Goal: Find specific page/section: Find specific page/section

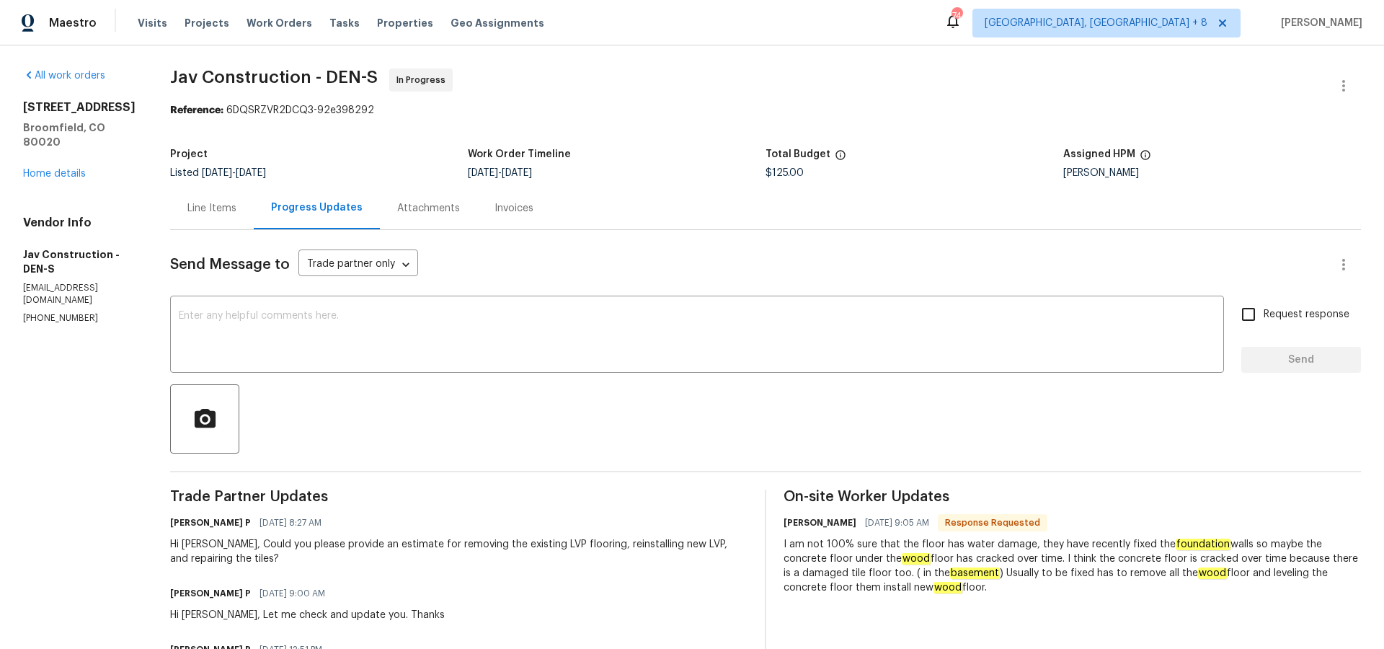
scroll to position [185, 0]
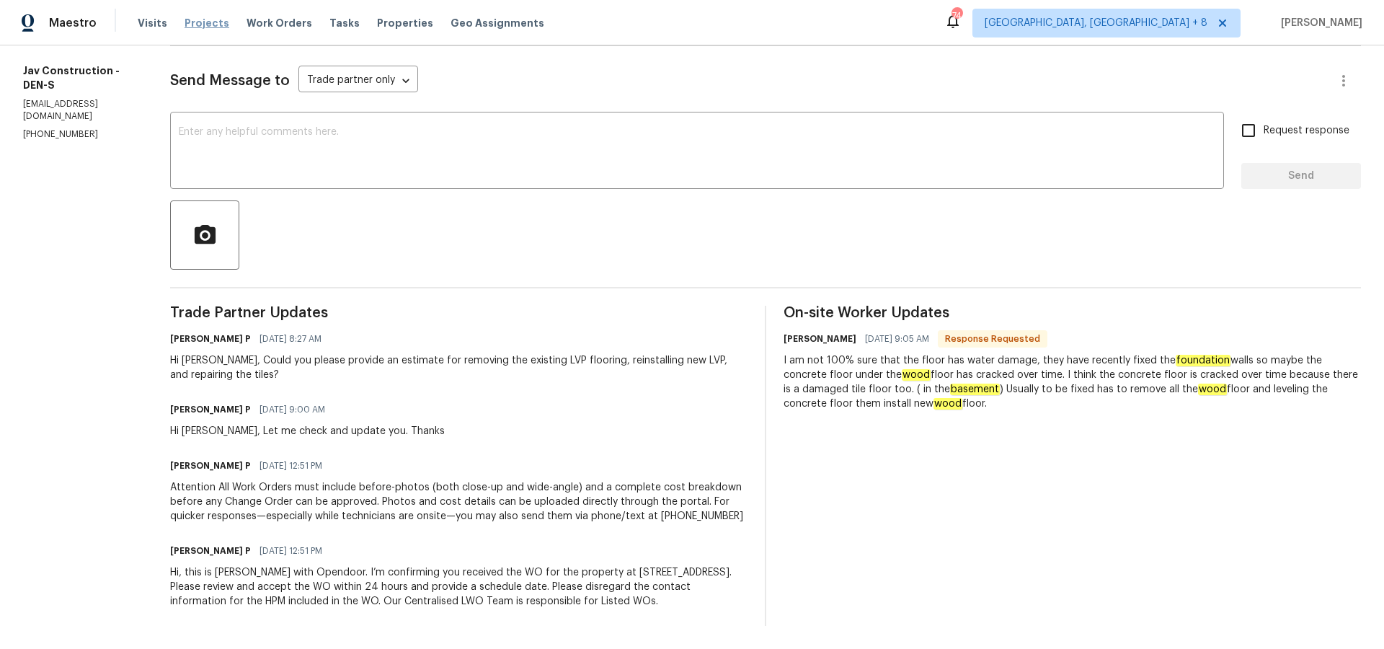
click at [213, 19] on span "Projects" at bounding box center [207, 23] width 45 height 14
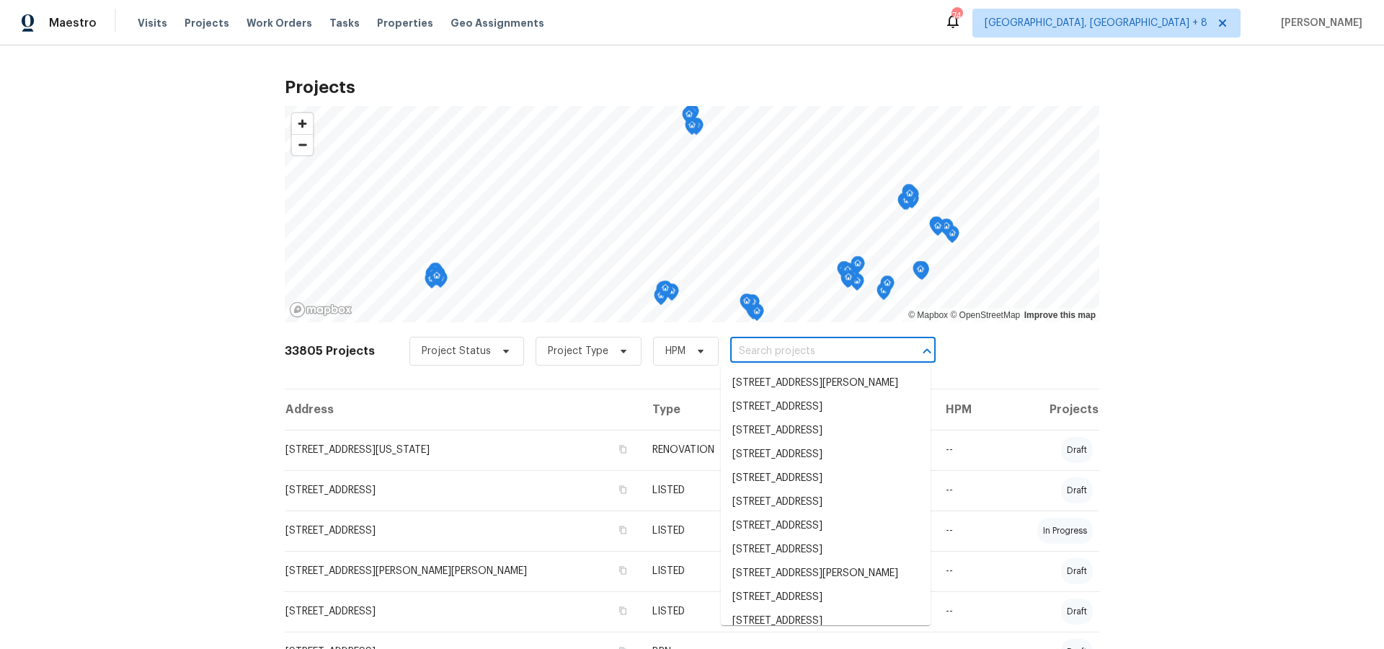
click at [758, 352] on input "text" at bounding box center [812, 351] width 165 height 22
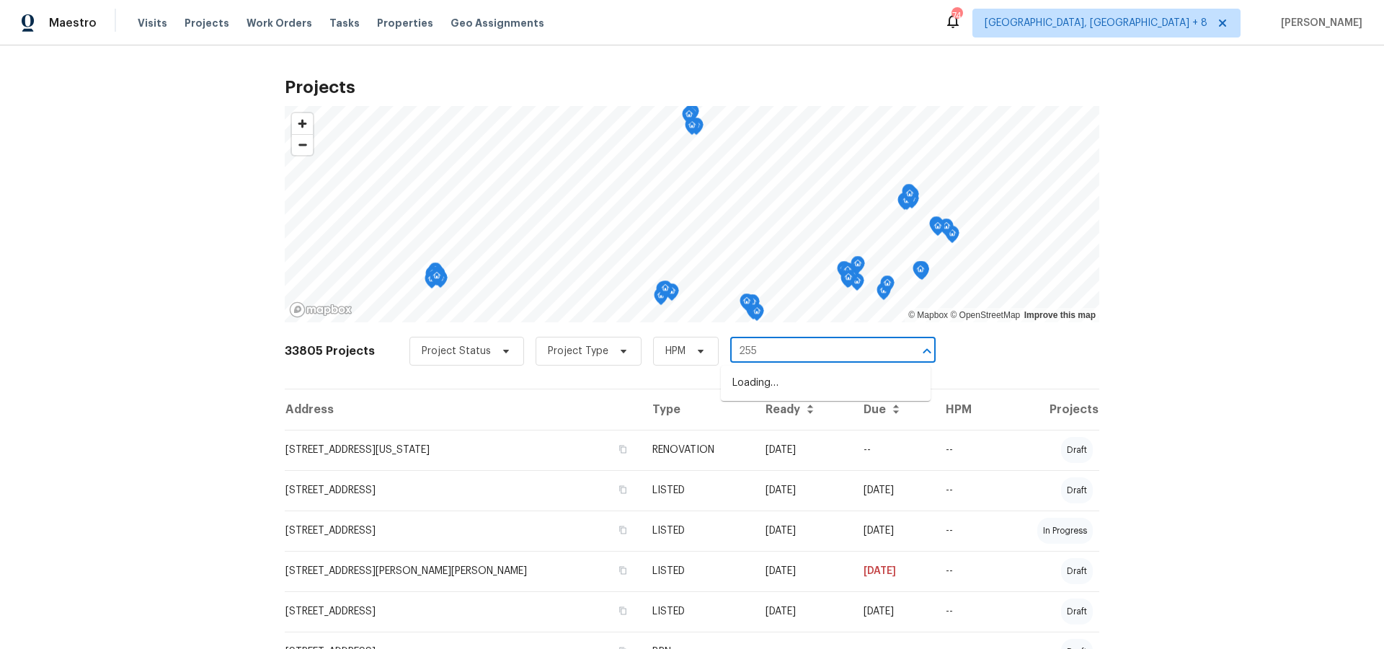
type input "2556"
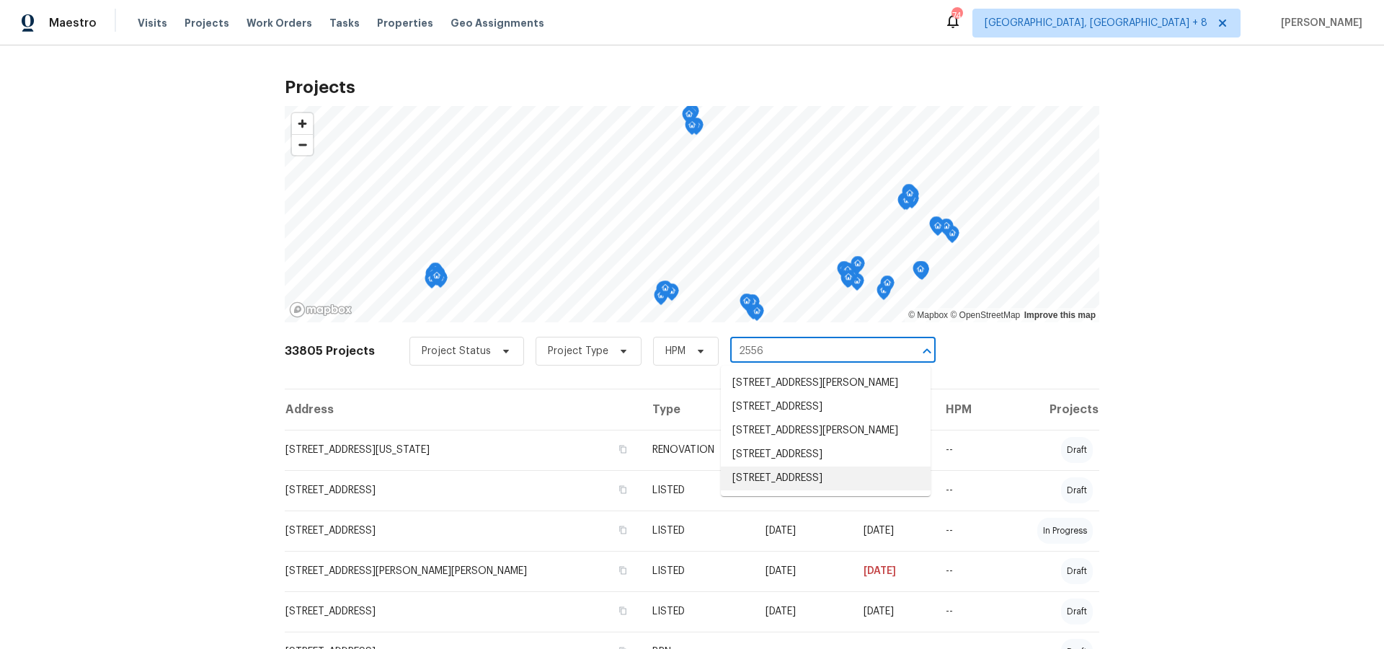
click at [777, 490] on li "[STREET_ADDRESS]" at bounding box center [826, 478] width 210 height 24
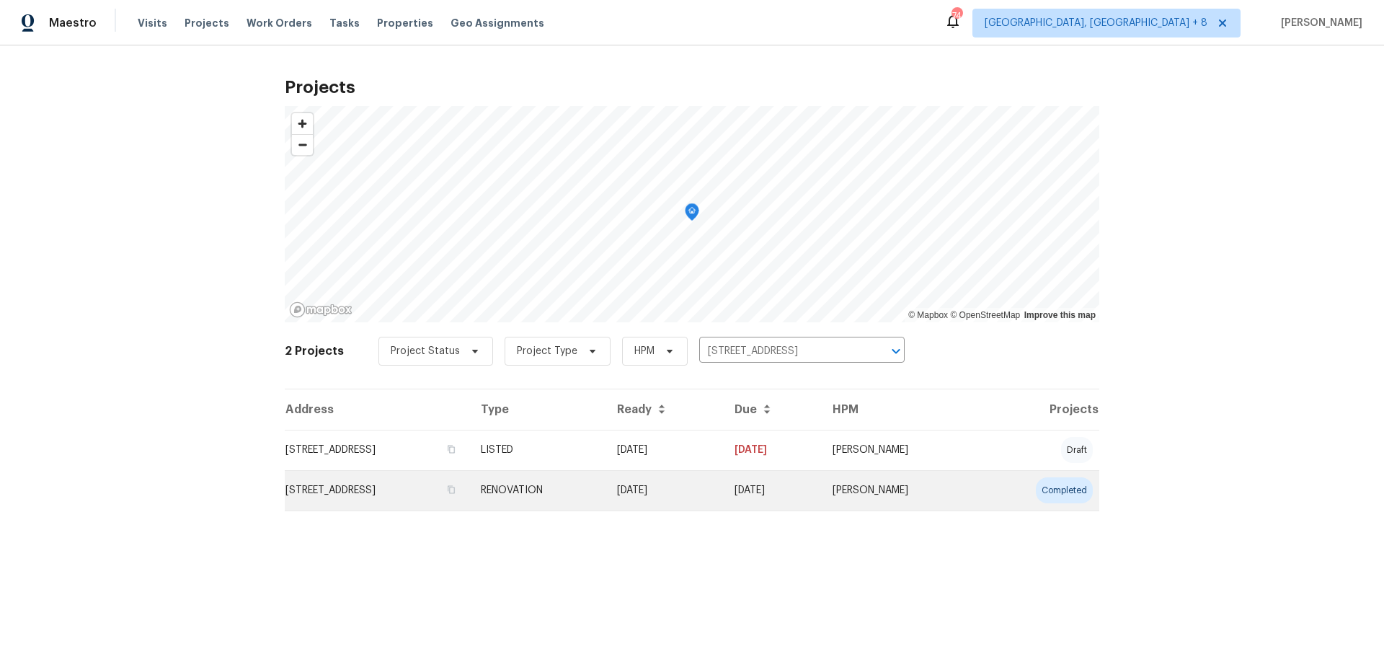
click at [460, 487] on td "[STREET_ADDRESS]" at bounding box center [377, 490] width 185 height 40
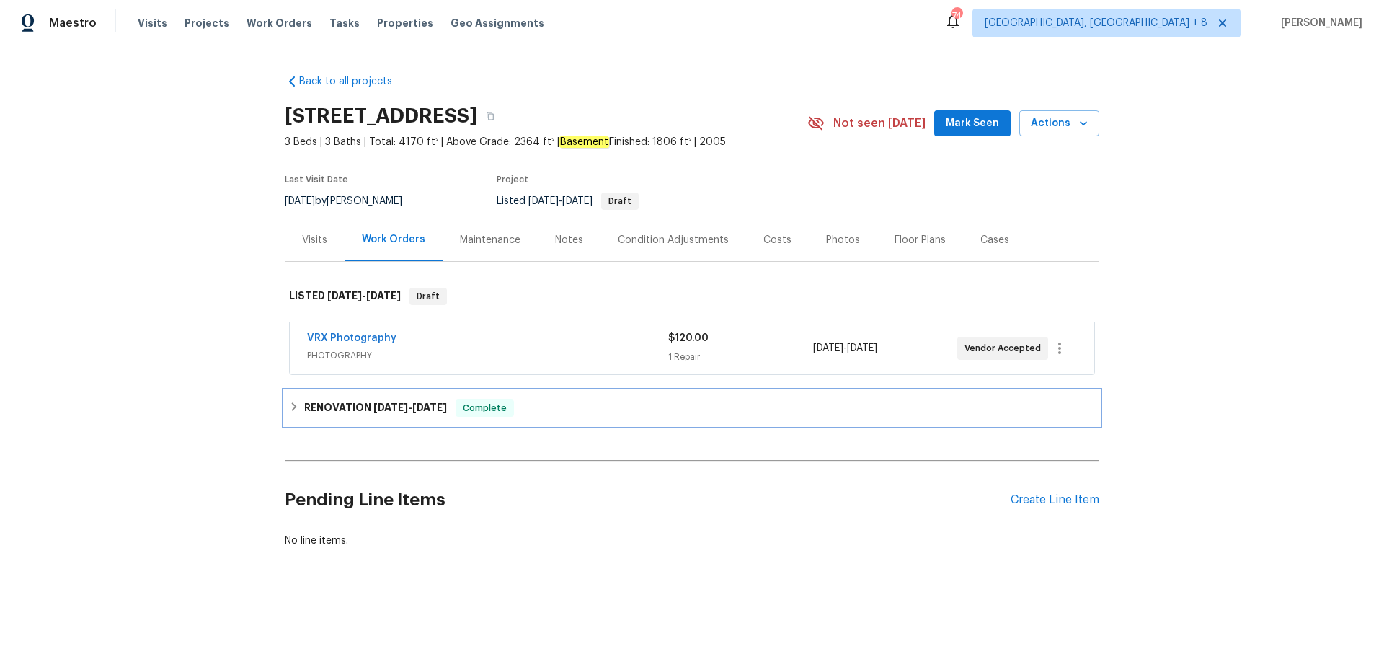
click at [352, 392] on div "RENOVATION [DATE] - [DATE] Complete" at bounding box center [692, 408] width 815 height 35
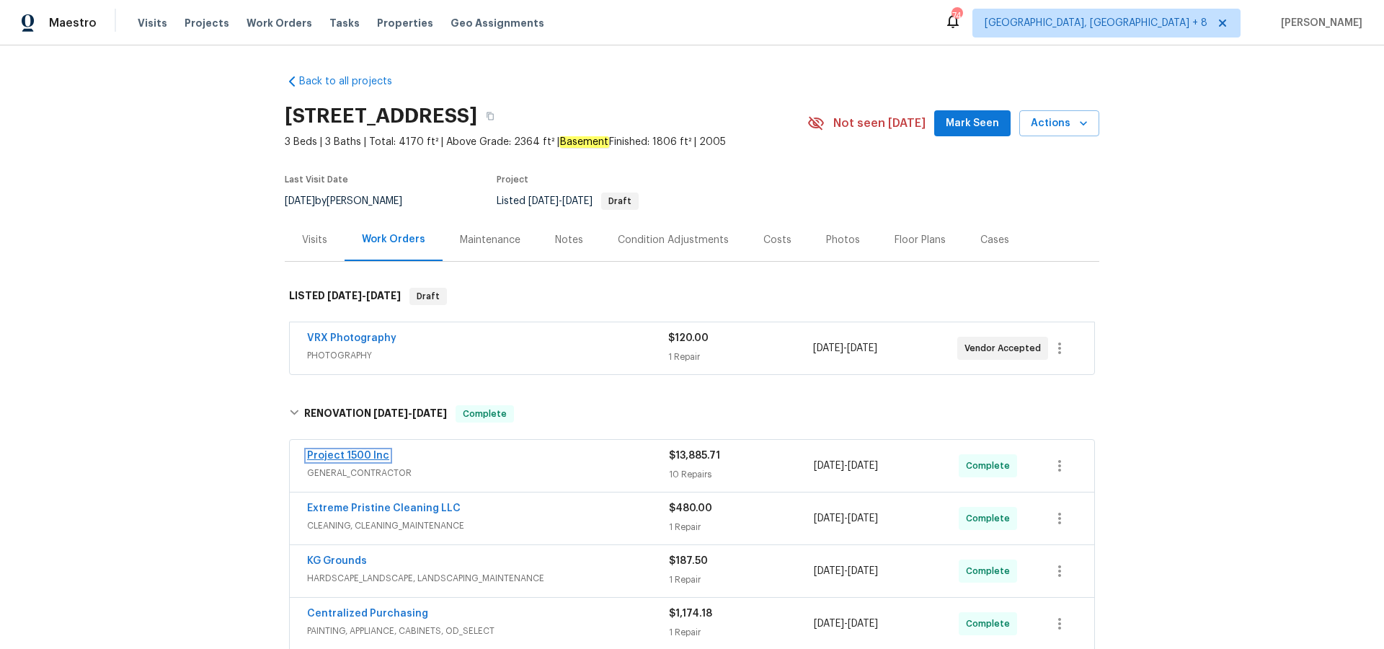
click at [324, 455] on link "Project 1500 Inc" at bounding box center [348, 456] width 82 height 10
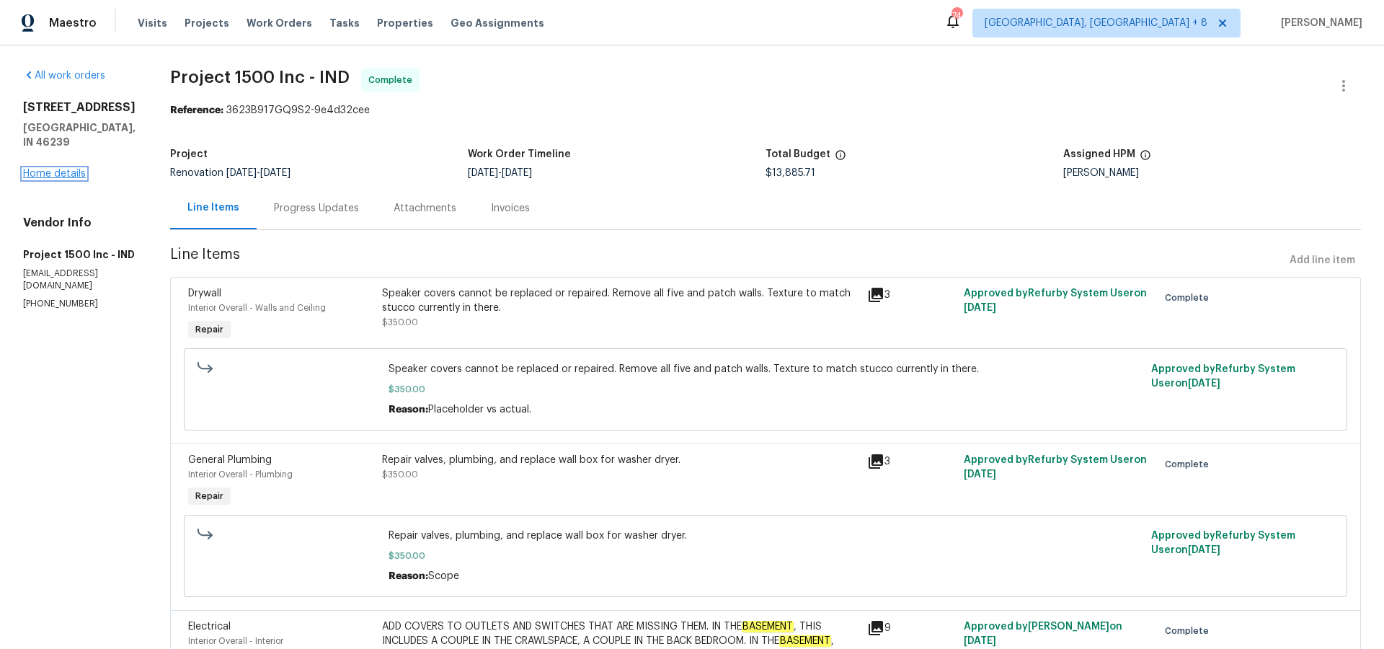
click at [61, 169] on link "Home details" at bounding box center [54, 174] width 63 height 10
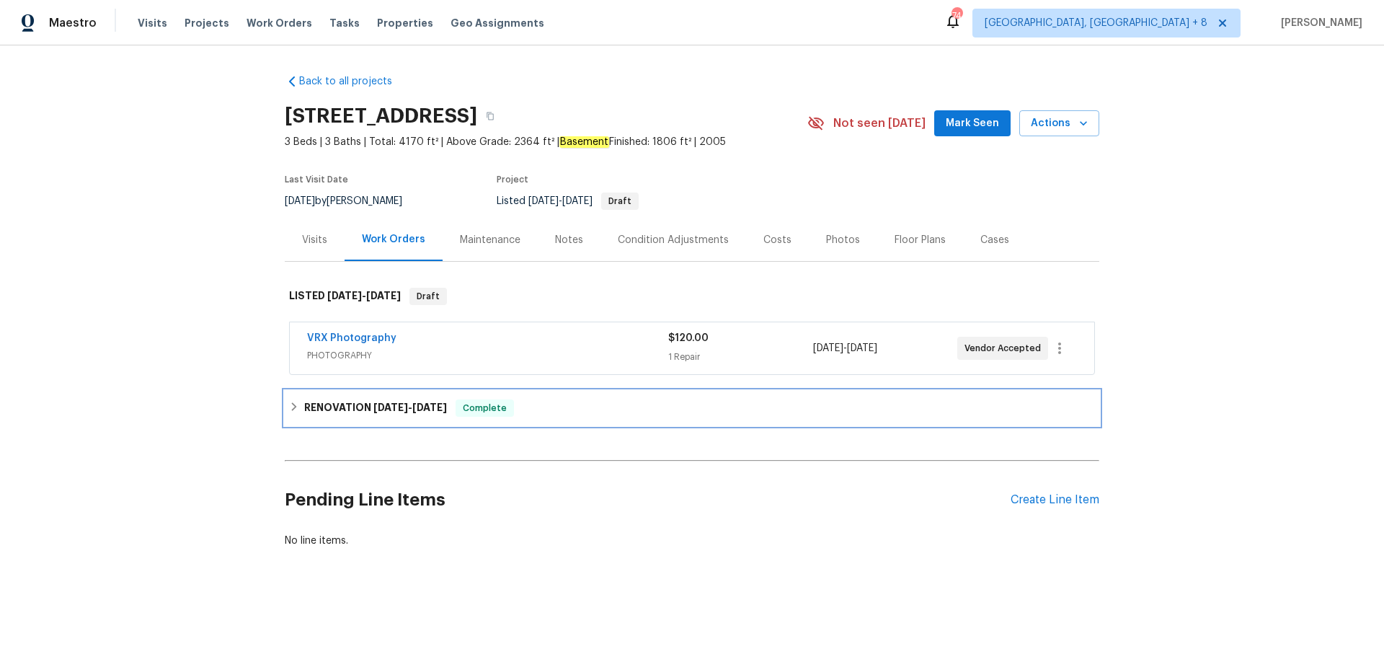
click at [337, 402] on h6 "RENOVATION [DATE] - [DATE]" at bounding box center [375, 407] width 143 height 17
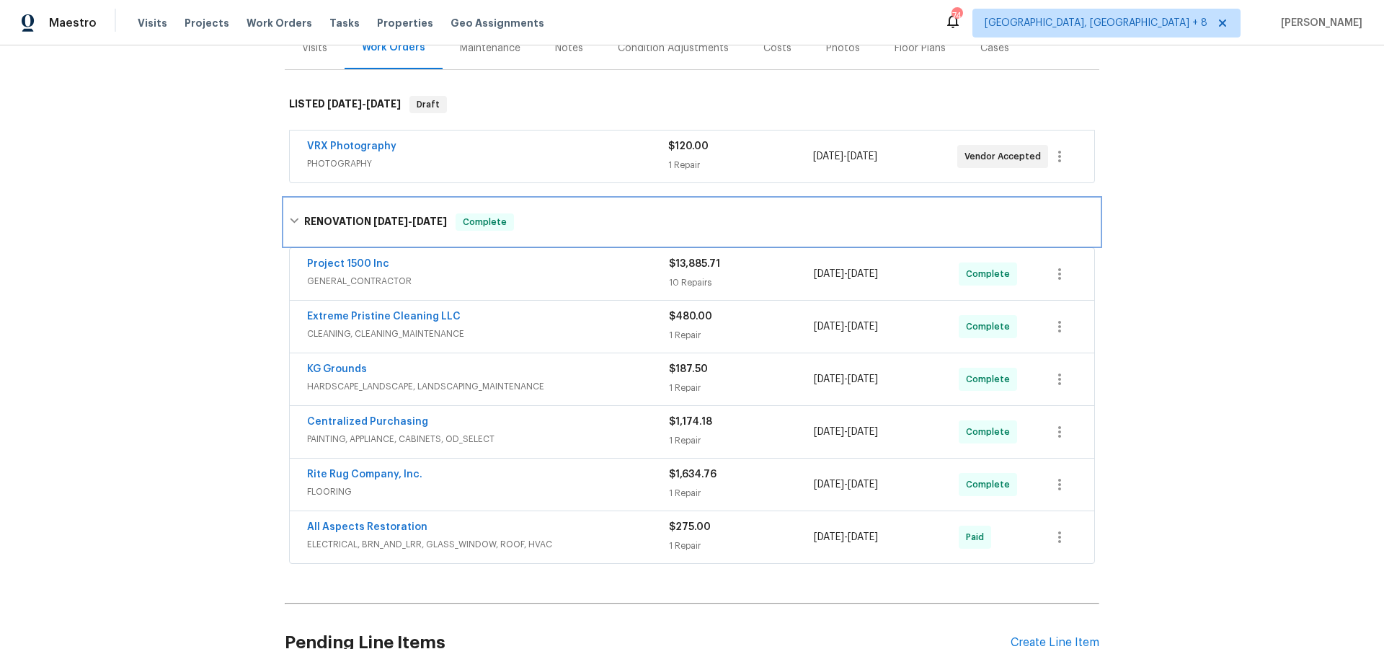
scroll to position [204, 0]
